Goal: Task Accomplishment & Management: Use online tool/utility

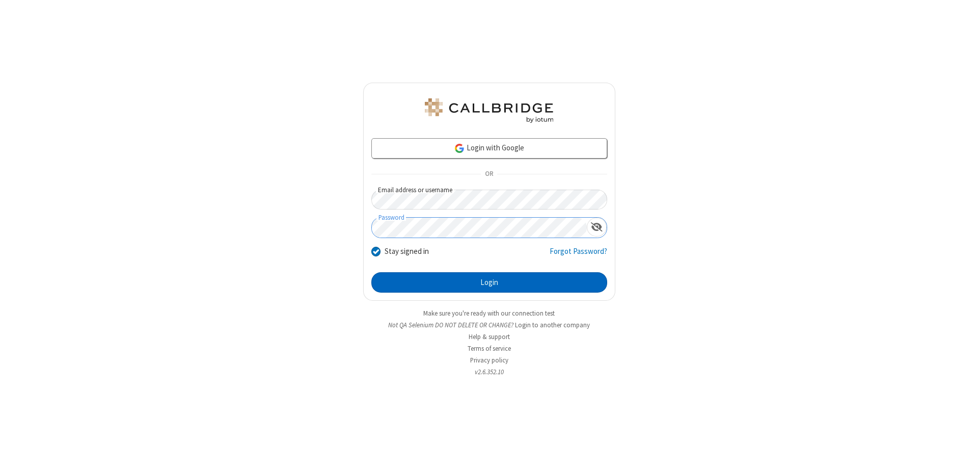
click at [489, 282] on button "Login" at bounding box center [489, 282] width 236 height 20
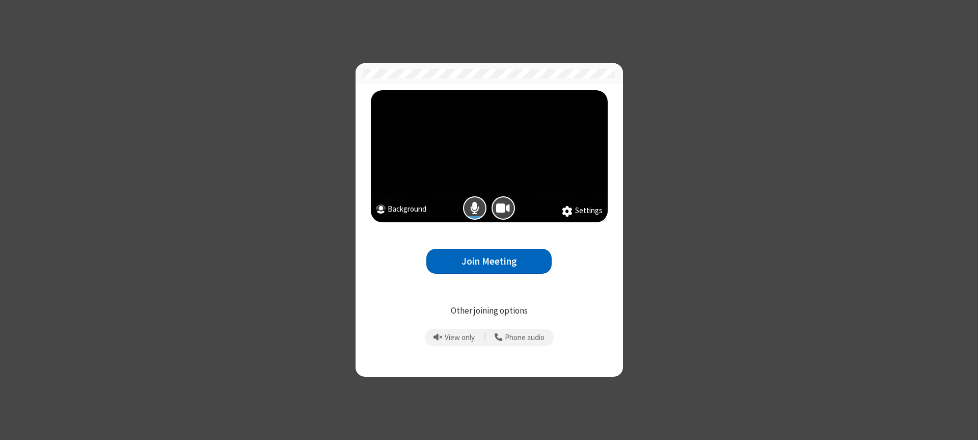
click at [489, 261] on button "Join Meeting" at bounding box center [488, 261] width 125 height 25
